Goal: Task Accomplishment & Management: Use online tool/utility

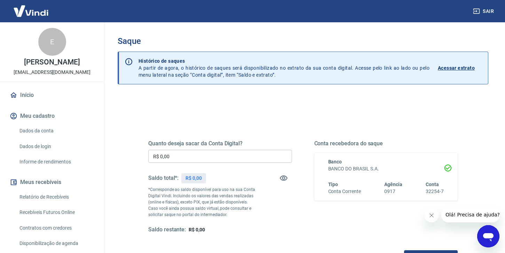
click at [194, 159] on input "R$ 0,00" at bounding box center [220, 156] width 144 height 13
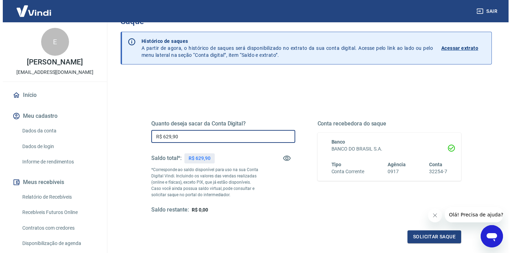
scroll to position [26, 0]
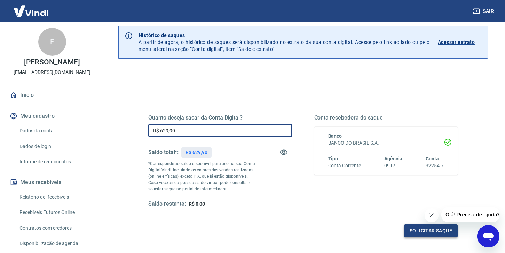
type input "R$ 629,90"
click at [419, 233] on button "Solicitar saque" at bounding box center [431, 230] width 54 height 13
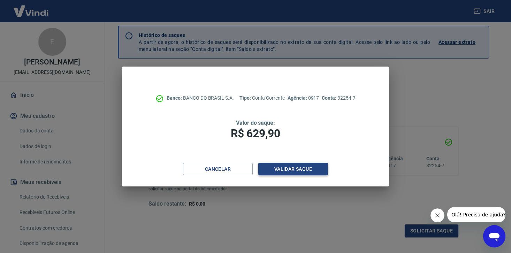
click at [302, 173] on button "Validar saque" at bounding box center [293, 169] width 70 height 13
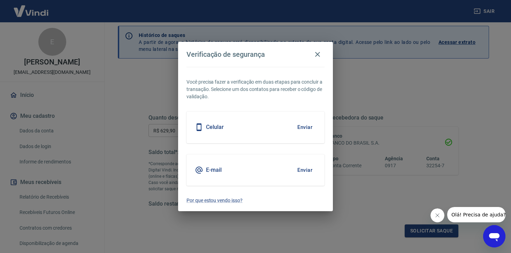
click at [307, 127] on button "Enviar" at bounding box center [304, 127] width 23 height 15
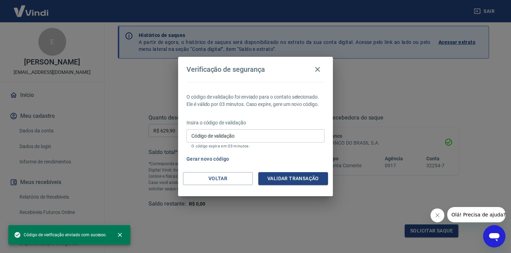
click at [218, 134] on input "Código de validação" at bounding box center [255, 135] width 138 height 13
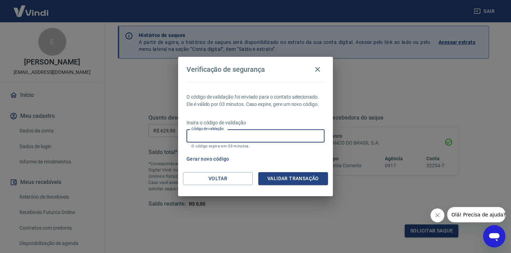
click at [218, 134] on input "Código de validação" at bounding box center [255, 135] width 138 height 13
type input "589965"
click at [296, 179] on button "Validar transação" at bounding box center [293, 178] width 70 height 13
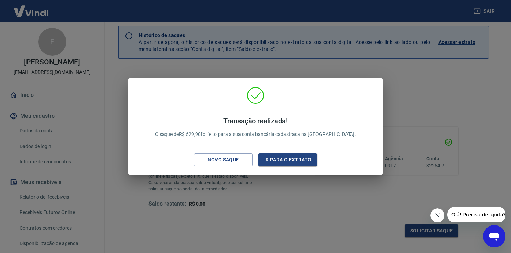
click at [446, 67] on div "Transação realizada! O saque de R$ 629,90 foi feito para a sua conta bancária c…" at bounding box center [255, 126] width 511 height 253
